Goal: Task Accomplishment & Management: Complete application form

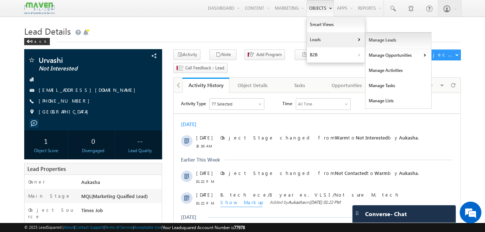
click at [390, 43] on link "Manage Leads" at bounding box center [399, 40] width 66 height 15
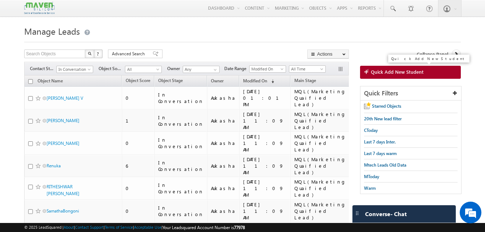
click at [403, 76] on link "Quick Add New Student" at bounding box center [410, 72] width 101 height 13
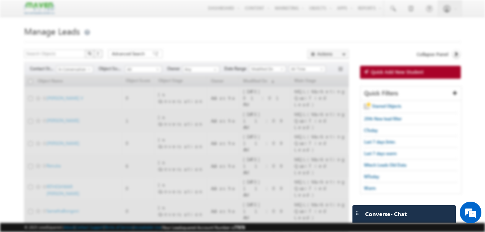
click at [389, 21] on div at bounding box center [242, 114] width 307 height 210
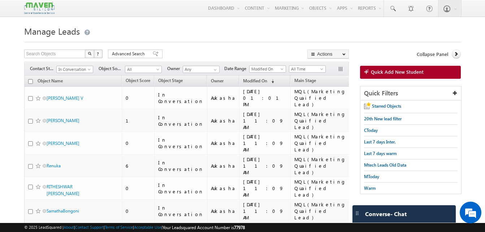
click at [376, 36] on h1 "Manage Leads" at bounding box center [242, 30] width 437 height 14
click at [412, 73] on span "Quick Add New Student" at bounding box center [397, 72] width 53 height 7
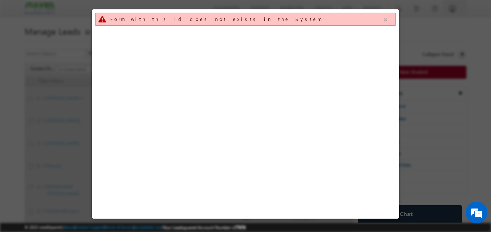
click at [386, 19] on button "button" at bounding box center [385, 19] width 9 height 9
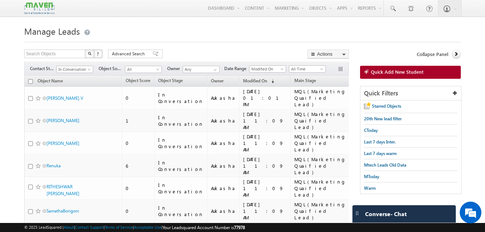
click at [321, 34] on h1 "Manage Leads" at bounding box center [242, 30] width 437 height 14
click at [425, 73] on link "Quick Add New Student" at bounding box center [410, 72] width 101 height 13
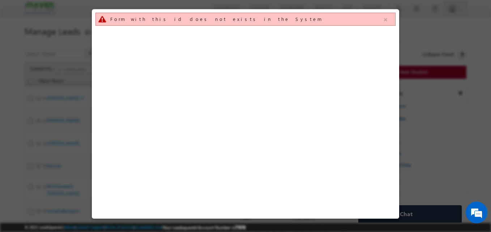
click at [386, 21] on button "button" at bounding box center [385, 19] width 9 height 9
